Goal: Go to known website: Access a specific website the user already knows

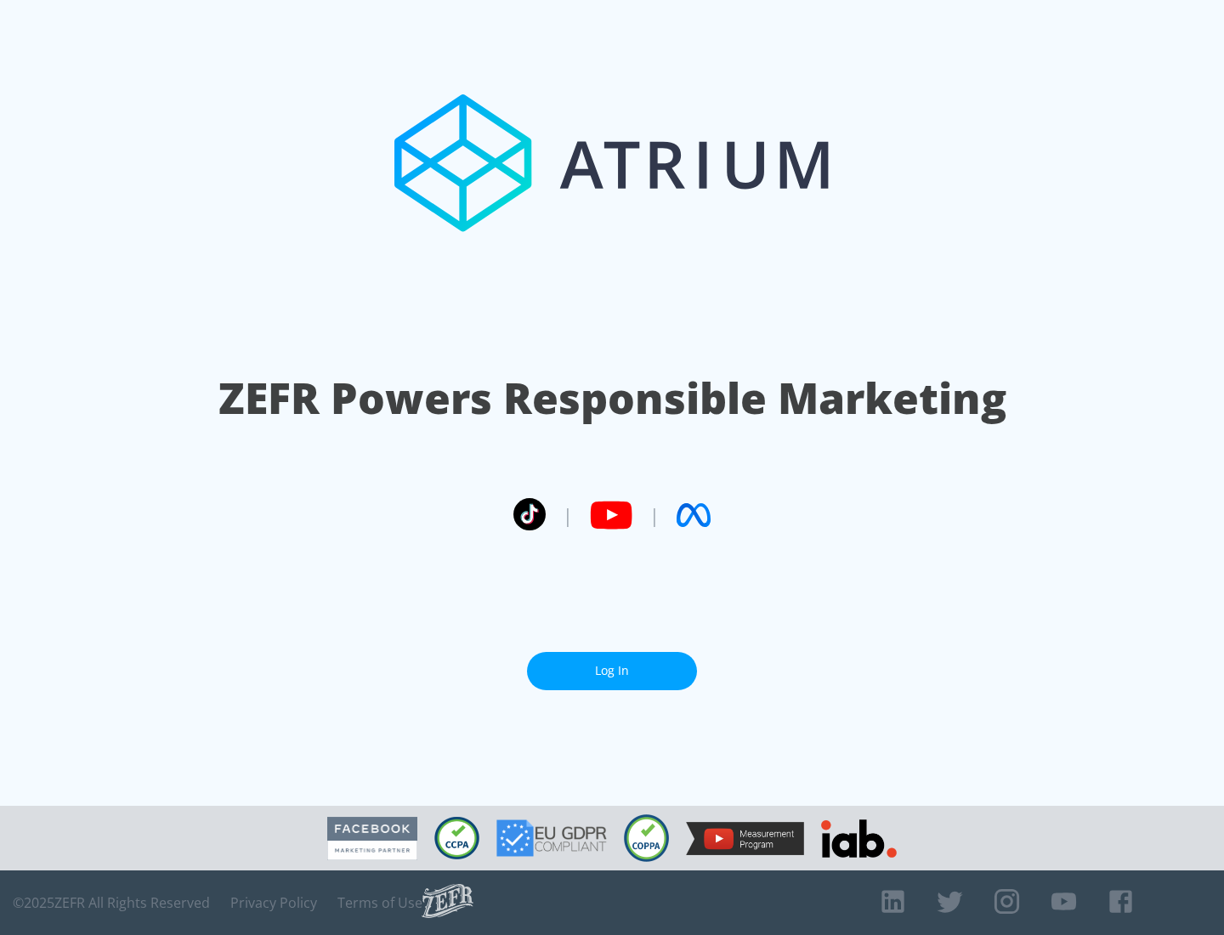
click at [612, 671] on link "Log In" at bounding box center [612, 671] width 170 height 38
